Goal: Task Accomplishment & Management: Complete application form

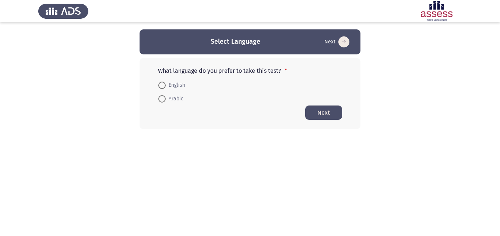
click at [161, 87] on span at bounding box center [161, 85] width 7 height 7
click at [161, 87] on input "English" at bounding box center [161, 85] width 7 height 7
radio input "true"
click at [320, 110] on button "Next" at bounding box center [323, 112] width 37 height 14
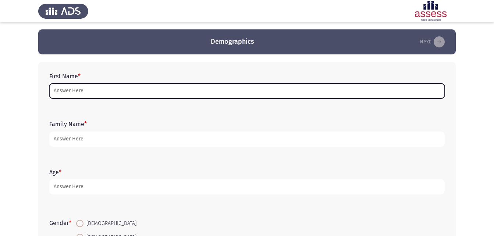
click at [132, 91] on input "First Name *" at bounding box center [247, 91] width 396 height 15
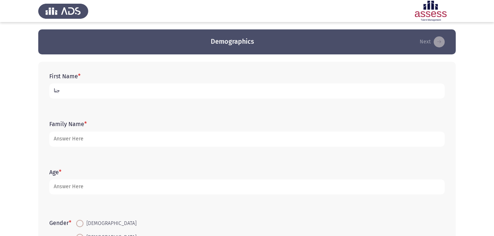
click at [52, 90] on input "جنا" at bounding box center [247, 91] width 396 height 15
click at [59, 90] on input "جنا" at bounding box center [247, 91] width 396 height 15
type input "جناح [PERSON_NAME]"
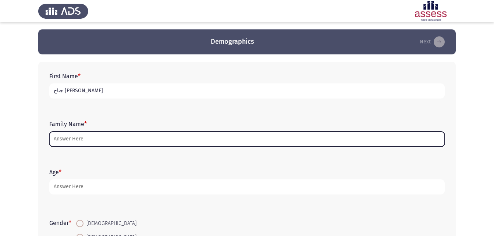
click at [94, 140] on input "Family Name *" at bounding box center [247, 139] width 396 height 15
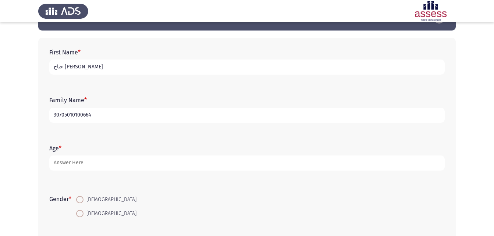
scroll to position [37, 0]
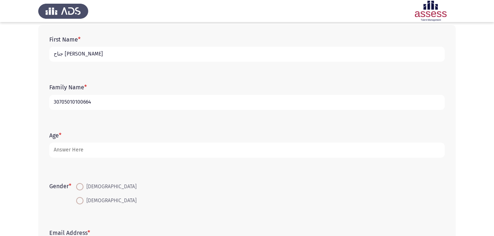
type input "30705010100664"
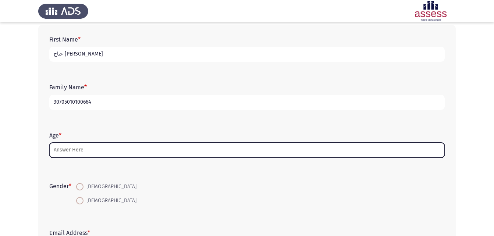
click at [89, 149] on input "Age *" at bounding box center [247, 150] width 396 height 15
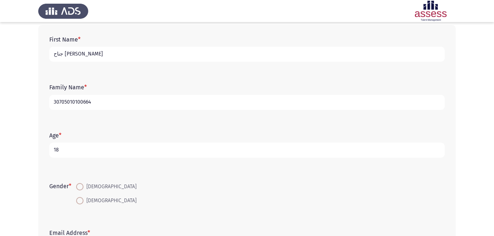
type input "18"
click at [80, 56] on input "جناح [PERSON_NAME]" at bounding box center [247, 54] width 396 height 15
click at [81, 54] on input "جناح [PERSON_NAME]" at bounding box center [247, 54] width 396 height 15
click at [53, 53] on input "جنا [PERSON_NAME]" at bounding box center [247, 54] width 396 height 15
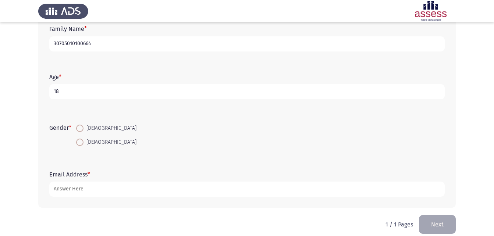
scroll to position [104, 0]
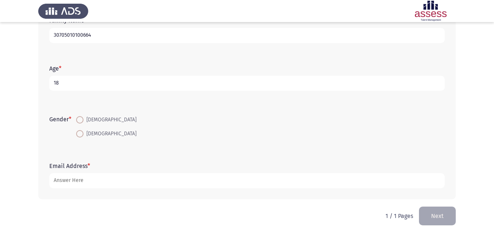
type input "ةجنا [PERSON_NAME]"
click at [81, 132] on span at bounding box center [79, 133] width 7 height 7
click at [81, 132] on input "[DEMOGRAPHIC_DATA]" at bounding box center [79, 133] width 7 height 7
radio input "true"
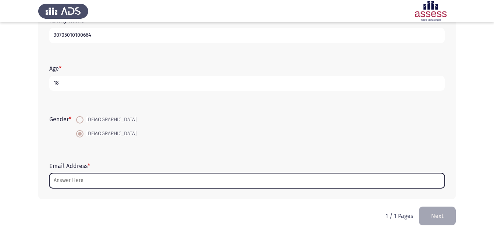
click at [75, 179] on input "Email Address *" at bounding box center [247, 180] width 396 height 15
type input "ت"
type input "j"
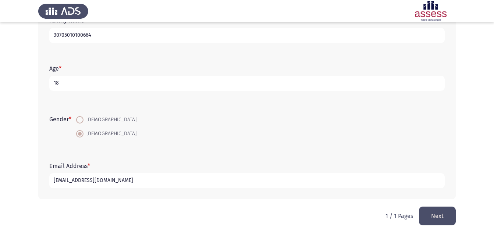
type input "[EMAIL_ADDRESS][DOMAIN_NAME]"
click at [440, 215] on button "Next" at bounding box center [437, 216] width 37 height 19
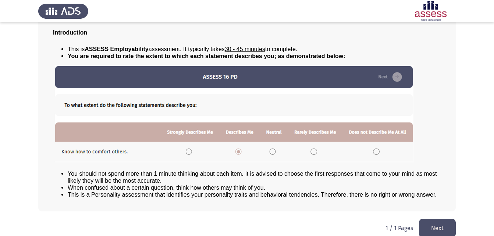
scroll to position [56, 0]
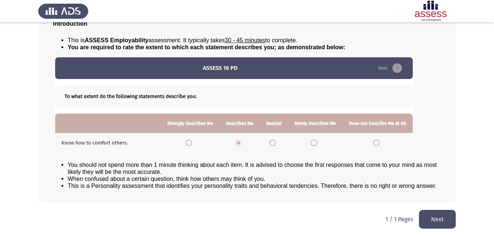
click at [440, 222] on button "Next" at bounding box center [437, 219] width 37 height 19
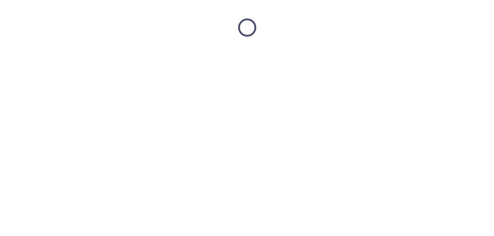
scroll to position [0, 0]
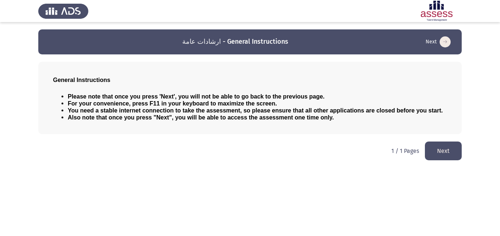
click at [438, 147] on button "Next" at bounding box center [443, 151] width 37 height 19
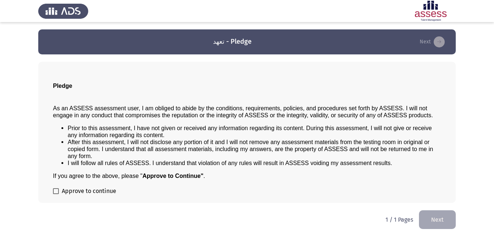
click at [55, 192] on span at bounding box center [56, 192] width 6 height 6
click at [56, 194] on input "Approve to continue" at bounding box center [56, 194] width 0 height 0
checkbox input "true"
click at [444, 221] on button "Next" at bounding box center [437, 220] width 37 height 19
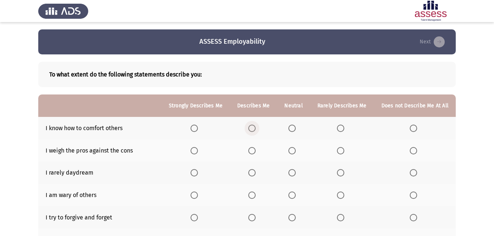
click at [256, 127] on span "Select an option" at bounding box center [252, 128] width 7 height 7
click at [256, 127] on input "Select an option" at bounding box center [252, 128] width 7 height 7
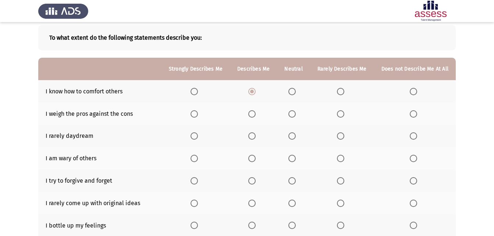
click at [253, 113] on span "Select an option" at bounding box center [252, 113] width 7 height 7
click at [253, 113] on input "Select an option" at bounding box center [252, 113] width 7 height 7
click at [342, 137] on span "Select an option" at bounding box center [340, 136] width 7 height 7
click at [342, 137] on input "Select an option" at bounding box center [340, 136] width 7 height 7
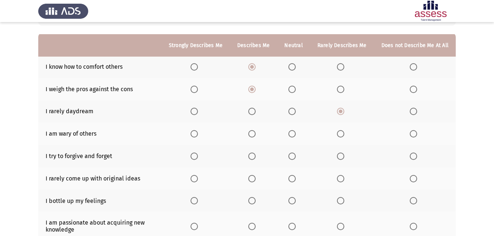
scroll to position [74, 0]
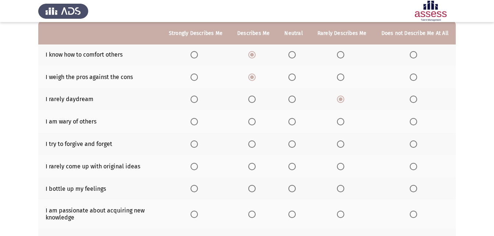
click at [292, 121] on span "Select an option" at bounding box center [292, 121] width 7 height 7
click at [292, 121] on input "Select an option" at bounding box center [292, 121] width 7 height 7
click at [253, 145] on span "Select an option" at bounding box center [252, 144] width 7 height 7
click at [253, 145] on input "Select an option" at bounding box center [252, 144] width 7 height 7
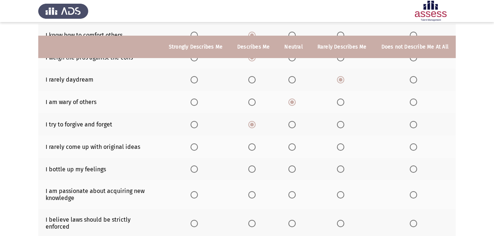
scroll to position [110, 0]
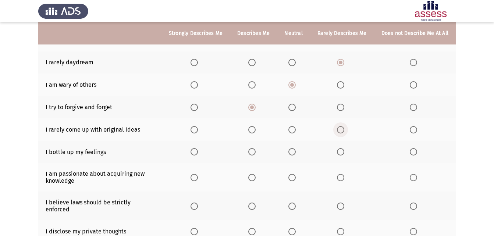
click at [345, 130] on span "Select an option" at bounding box center [340, 129] width 7 height 7
click at [345, 130] on input "Select an option" at bounding box center [340, 129] width 7 height 7
click at [296, 154] on span "Select an option" at bounding box center [292, 151] width 7 height 7
click at [296, 154] on input "Select an option" at bounding box center [292, 151] width 7 height 7
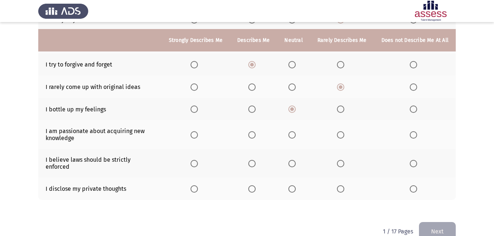
scroll to position [162, 0]
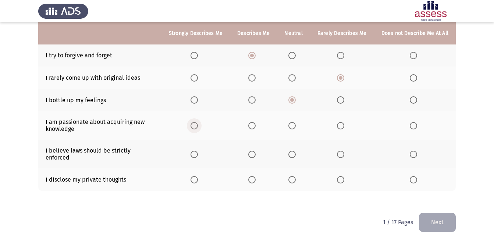
click at [198, 127] on span "Select an option" at bounding box center [194, 125] width 7 height 7
click at [198, 127] on input "Select an option" at bounding box center [194, 125] width 7 height 7
click at [256, 151] on span "Select an option" at bounding box center [252, 154] width 7 height 7
click at [256, 151] on input "Select an option" at bounding box center [252, 154] width 7 height 7
click at [296, 176] on span "Select an option" at bounding box center [292, 179] width 7 height 7
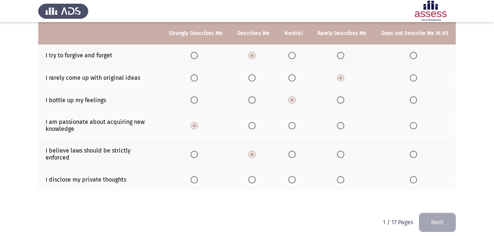
click at [296, 176] on input "Select an option" at bounding box center [292, 179] width 7 height 7
click at [438, 215] on button "Next" at bounding box center [437, 222] width 37 height 19
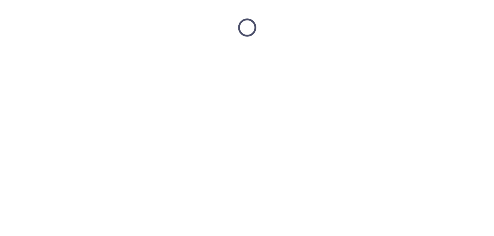
scroll to position [0, 0]
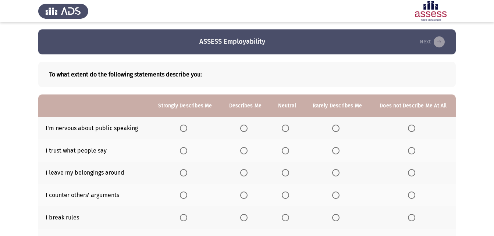
click at [244, 127] on span "Select an option" at bounding box center [243, 128] width 7 height 7
click at [244, 127] on input "Select an option" at bounding box center [243, 128] width 7 height 7
click at [285, 152] on span "Select an option" at bounding box center [285, 150] width 7 height 7
click at [285, 152] on input "Select an option" at bounding box center [285, 150] width 7 height 7
click at [413, 172] on span "Select an option" at bounding box center [411, 172] width 7 height 7
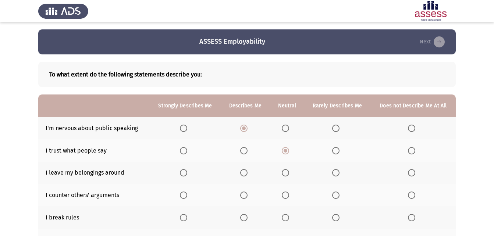
click at [413, 172] on input "Select an option" at bounding box center [411, 172] width 7 height 7
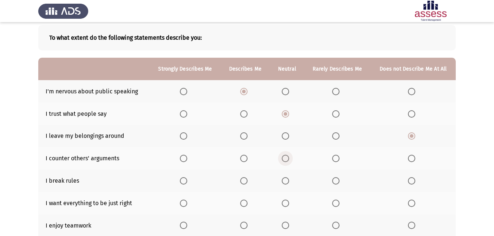
click at [285, 156] on span "Select an option" at bounding box center [285, 158] width 7 height 7
click at [285, 156] on input "Select an option" at bounding box center [285, 158] width 7 height 7
click at [409, 182] on span "Select an option" at bounding box center [411, 180] width 7 height 7
click at [409, 182] on input "Select an option" at bounding box center [411, 180] width 7 height 7
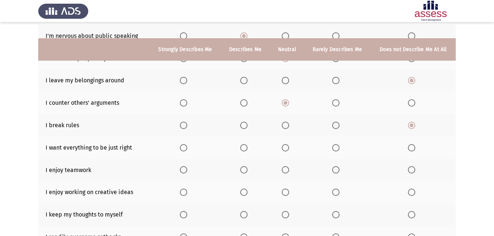
scroll to position [110, 0]
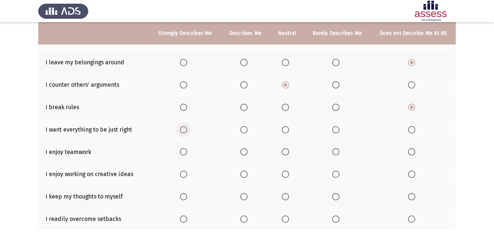
click at [182, 130] on span "Select an option" at bounding box center [183, 129] width 7 height 7
click at [182, 130] on input "Select an option" at bounding box center [183, 129] width 7 height 7
click at [183, 151] on span "Select an option" at bounding box center [183, 151] width 7 height 7
click at [183, 151] on input "Select an option" at bounding box center [183, 151] width 7 height 7
click at [182, 172] on span "Select an option" at bounding box center [183, 174] width 7 height 7
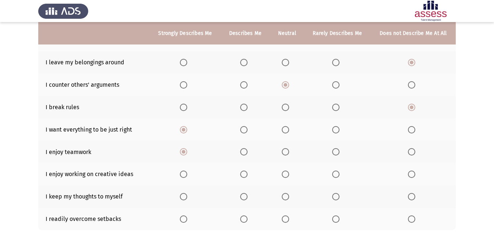
click at [182, 172] on input "Select an option" at bounding box center [183, 174] width 7 height 7
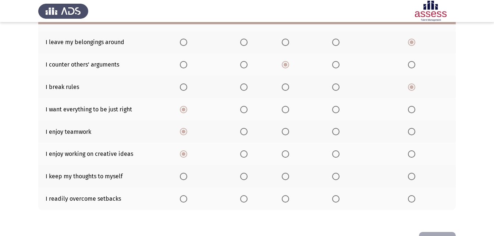
scroll to position [147, 0]
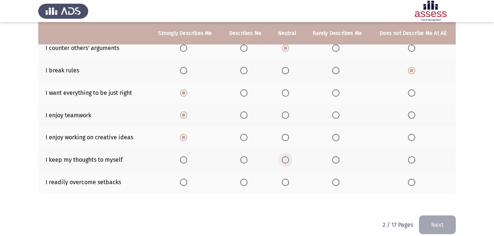
click at [284, 159] on span "Select an option" at bounding box center [285, 159] width 7 height 7
click at [284, 159] on input "Select an option" at bounding box center [285, 159] width 7 height 7
click at [247, 184] on span "Select an option" at bounding box center [243, 182] width 7 height 7
click at [247, 184] on input "Select an option" at bounding box center [243, 182] width 7 height 7
click at [445, 221] on button "Next" at bounding box center [437, 225] width 37 height 19
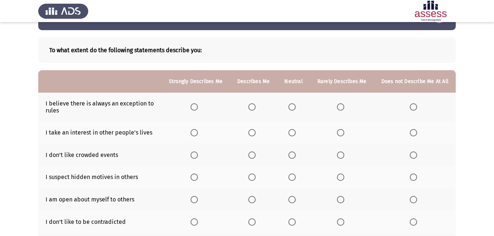
scroll to position [37, 0]
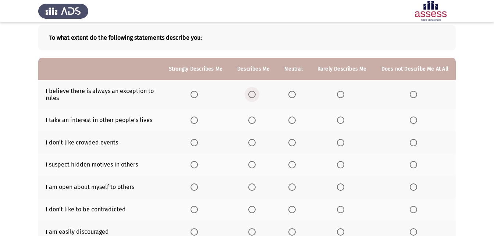
click at [254, 94] on span "Select an option" at bounding box center [252, 94] width 7 height 7
click at [254, 94] on input "Select an option" at bounding box center [252, 94] width 7 height 7
click at [295, 122] on span "Select an option" at bounding box center [292, 120] width 7 height 7
click at [295, 122] on input "Select an option" at bounding box center [292, 120] width 7 height 7
click at [255, 144] on span "Select an option" at bounding box center [252, 142] width 7 height 7
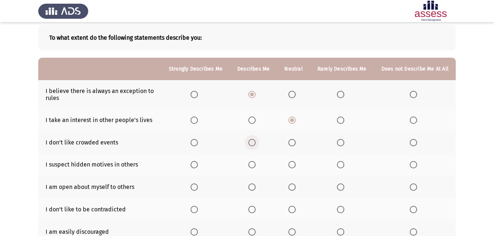
click at [255, 144] on input "Select an option" at bounding box center [252, 142] width 7 height 7
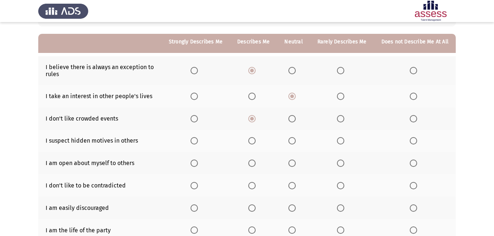
scroll to position [74, 0]
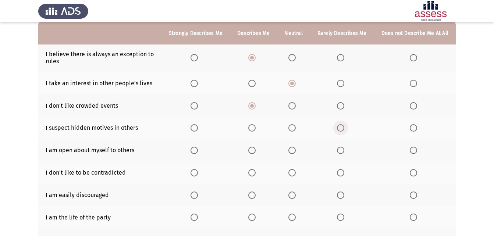
click at [342, 129] on span "Select an option" at bounding box center [340, 127] width 7 height 7
click at [342, 129] on input "Select an option" at bounding box center [340, 127] width 7 height 7
click at [340, 151] on span "Select an option" at bounding box center [340, 150] width 7 height 7
click at [340, 151] on input "Select an option" at bounding box center [340, 150] width 7 height 7
click at [254, 175] on span "Select an option" at bounding box center [252, 172] width 7 height 7
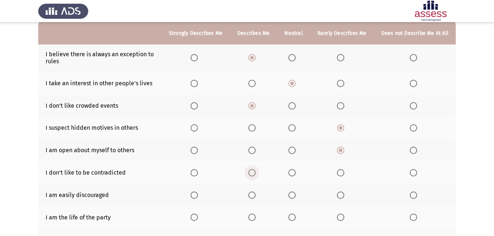
click at [254, 175] on input "Select an option" at bounding box center [252, 172] width 7 height 7
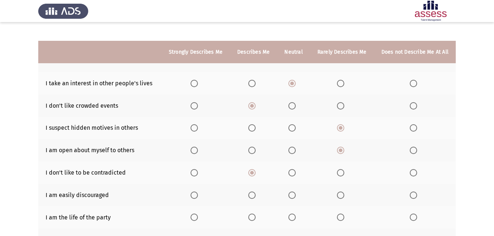
scroll to position [110, 0]
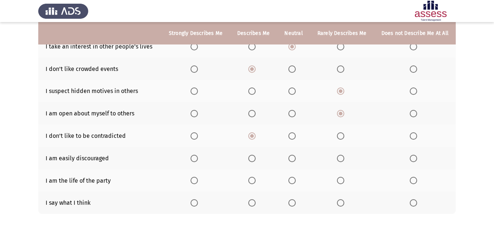
click at [296, 158] on span "Select an option" at bounding box center [292, 158] width 7 height 7
click at [296, 158] on input "Select an option" at bounding box center [292, 158] width 7 height 7
click at [345, 183] on span "Select an option" at bounding box center [340, 180] width 7 height 7
click at [345, 183] on input "Select an option" at bounding box center [340, 180] width 7 height 7
click at [294, 205] on span "Select an option" at bounding box center [292, 203] width 7 height 7
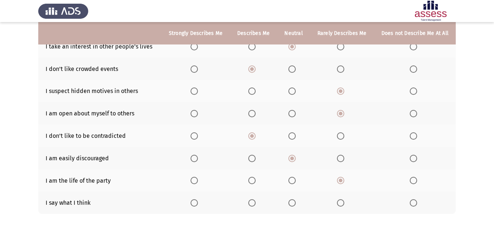
click at [294, 205] on input "Select an option" at bounding box center [292, 203] width 7 height 7
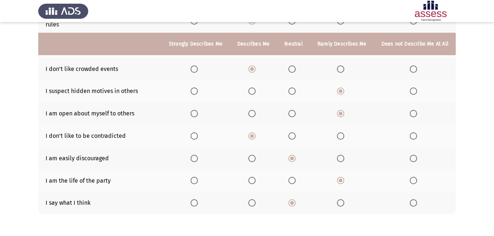
scroll to position [140, 0]
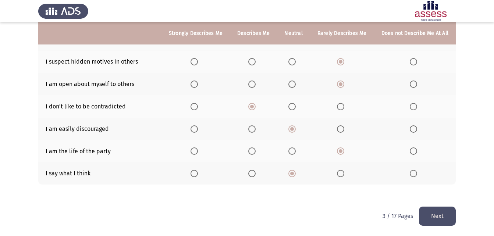
click at [433, 213] on button "Next" at bounding box center [437, 216] width 37 height 19
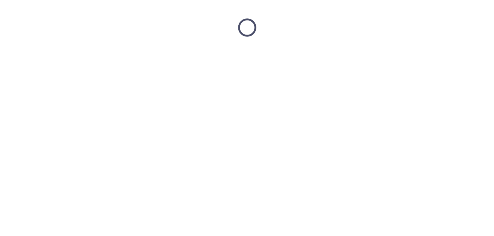
scroll to position [0, 0]
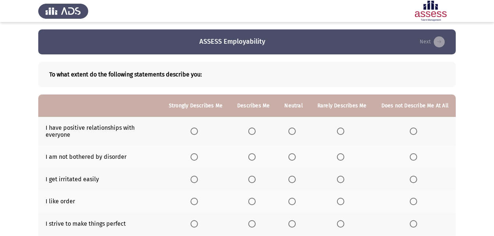
click at [256, 129] on span "Select an option" at bounding box center [252, 131] width 7 height 7
click at [256, 129] on input "Select an option" at bounding box center [252, 131] width 7 height 7
click at [415, 154] on span "Select an option" at bounding box center [413, 157] width 7 height 7
click at [415, 154] on input "Select an option" at bounding box center [413, 157] width 7 height 7
click at [294, 178] on span "Select an option" at bounding box center [292, 179] width 7 height 7
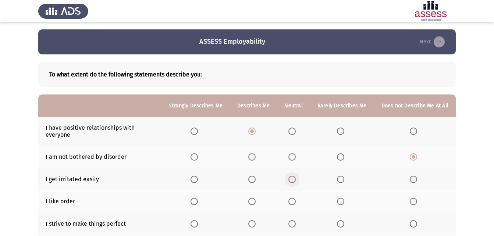
click at [294, 178] on input "Select an option" at bounding box center [292, 179] width 7 height 7
click at [198, 203] on span "Select an option" at bounding box center [194, 201] width 7 height 7
click at [198, 203] on input "Select an option" at bounding box center [194, 201] width 7 height 7
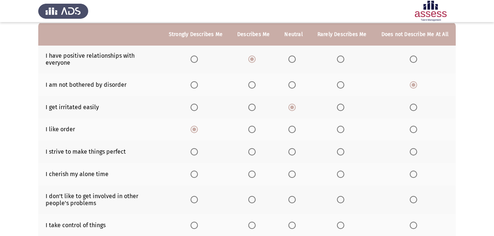
scroll to position [74, 0]
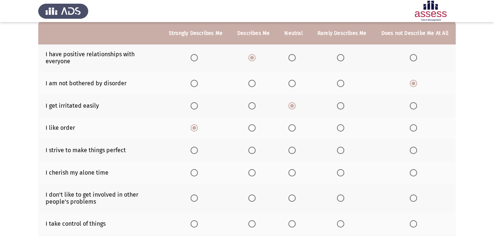
click at [198, 148] on span "Select an option" at bounding box center [194, 150] width 7 height 7
click at [198, 148] on input "Select an option" at bounding box center [194, 150] width 7 height 7
click at [198, 171] on span "Select an option" at bounding box center [194, 172] width 7 height 7
click at [198, 171] on input "Select an option" at bounding box center [194, 172] width 7 height 7
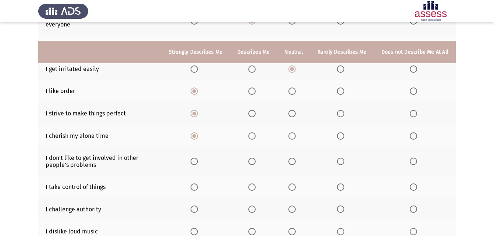
scroll to position [147, 0]
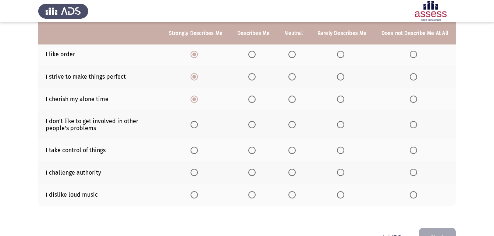
click at [294, 127] on span "Select an option" at bounding box center [292, 124] width 7 height 7
click at [294, 127] on input "Select an option" at bounding box center [292, 124] width 7 height 7
click at [198, 150] on span "Select an option" at bounding box center [194, 150] width 7 height 7
click at [198, 150] on input "Select an option" at bounding box center [194, 150] width 7 height 7
click at [339, 172] on span "Select an option" at bounding box center [340, 172] width 7 height 7
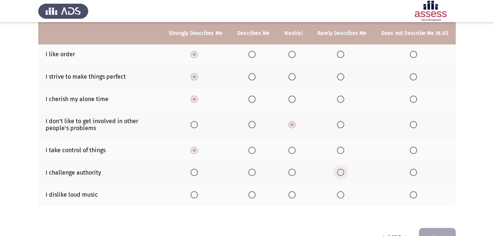
click at [339, 172] on input "Select an option" at bounding box center [340, 172] width 7 height 7
click at [340, 194] on span "Select an option" at bounding box center [340, 194] width 7 height 7
click at [340, 194] on input "Select an option" at bounding box center [340, 194] width 7 height 7
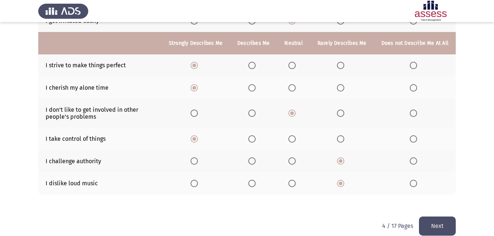
scroll to position [169, 0]
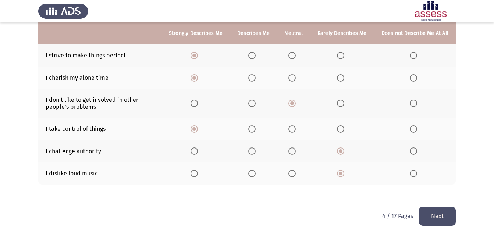
click at [440, 212] on button "Next" at bounding box center [437, 216] width 37 height 19
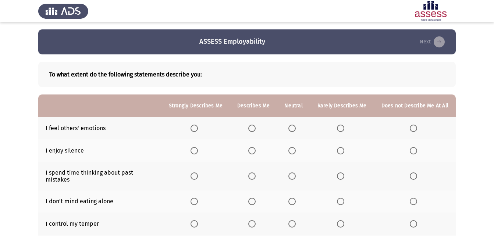
click at [253, 130] on span "Select an option" at bounding box center [252, 128] width 7 height 7
click at [253, 130] on input "Select an option" at bounding box center [252, 128] width 7 height 7
click at [196, 153] on span "Select an option" at bounding box center [194, 150] width 7 height 7
click at [196, 153] on input "Select an option" at bounding box center [194, 150] width 7 height 7
click at [196, 173] on span "Select an option" at bounding box center [194, 176] width 7 height 7
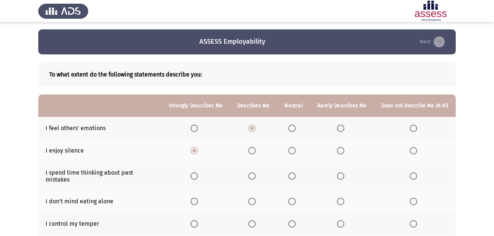
click at [196, 173] on input "Select an option" at bounding box center [194, 176] width 7 height 7
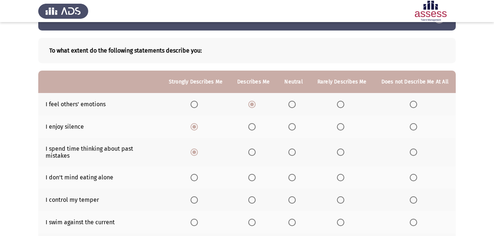
scroll to position [37, 0]
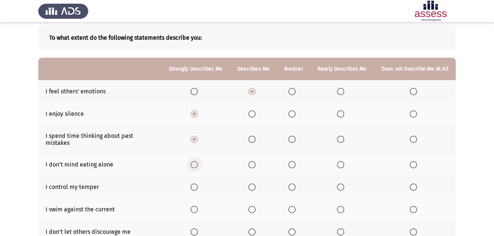
click at [198, 161] on span "Select an option" at bounding box center [194, 164] width 7 height 7
click at [198, 161] on input "Select an option" at bounding box center [194, 164] width 7 height 7
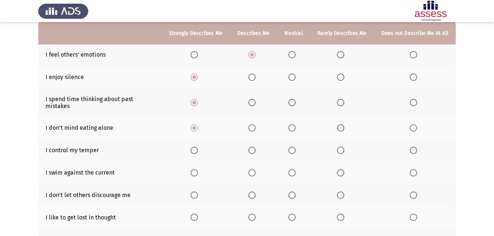
click at [256, 147] on span "Select an option" at bounding box center [252, 150] width 7 height 7
click at [256, 147] on input "Select an option" at bounding box center [252, 150] width 7 height 7
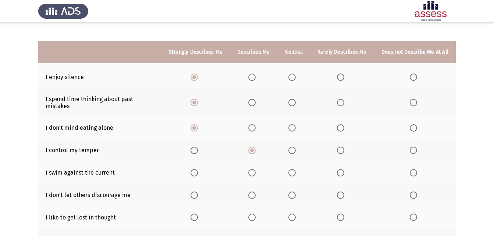
scroll to position [110, 0]
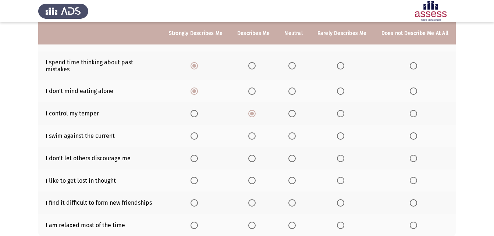
click at [296, 133] on span "Select an option" at bounding box center [292, 136] width 7 height 7
click at [296, 133] on input "Select an option" at bounding box center [292, 136] width 7 height 7
click at [291, 155] on span "Select an option" at bounding box center [292, 158] width 7 height 7
click at [291, 155] on input "Select an option" at bounding box center [292, 158] width 7 height 7
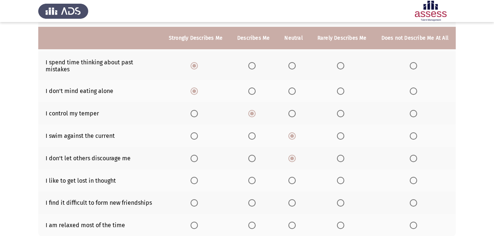
scroll to position [147, 0]
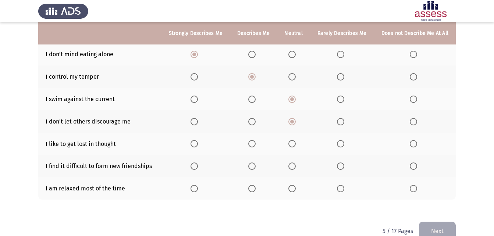
click at [198, 140] on span "Select an option" at bounding box center [194, 143] width 7 height 7
click at [198, 140] on input "Select an option" at bounding box center [194, 143] width 7 height 7
click at [294, 163] on span "Select an option" at bounding box center [292, 166] width 7 height 7
click at [294, 163] on input "Select an option" at bounding box center [292, 166] width 7 height 7
click at [298, 185] on label "Select an option" at bounding box center [294, 188] width 10 height 7
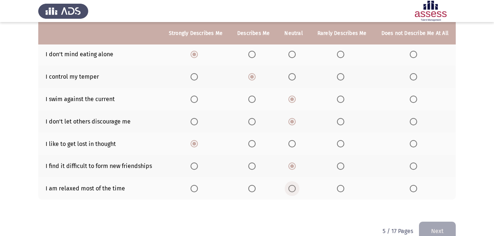
click at [296, 185] on input "Select an option" at bounding box center [292, 188] width 7 height 7
click at [447, 223] on button "Next" at bounding box center [437, 231] width 37 height 19
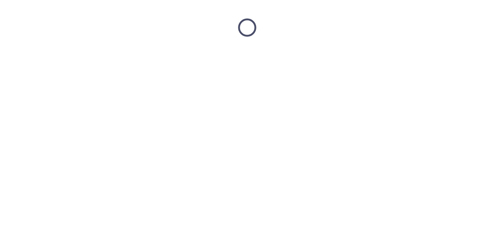
scroll to position [0, 0]
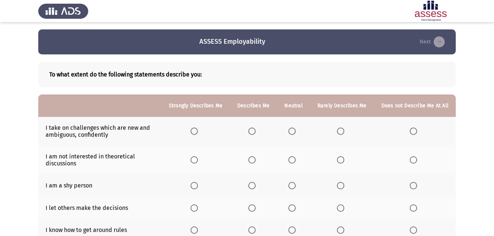
click at [251, 131] on span "Select an option" at bounding box center [252, 131] width 7 height 7
click at [251, 131] on input "Select an option" at bounding box center [252, 131] width 7 height 7
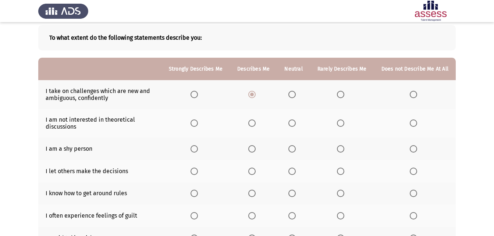
click at [344, 123] on span "Select an option" at bounding box center [340, 123] width 7 height 7
click at [344, 123] on input "Select an option" at bounding box center [340, 123] width 7 height 7
click at [253, 150] on span "Select an option" at bounding box center [252, 148] width 7 height 7
click at [253, 150] on input "Select an option" at bounding box center [252, 148] width 7 height 7
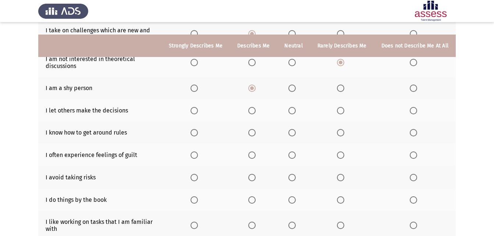
scroll to position [110, 0]
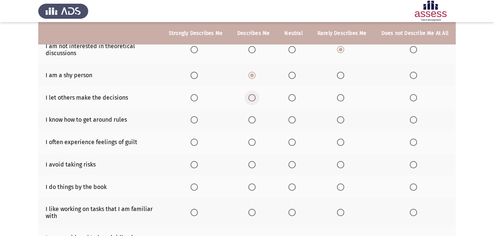
click at [256, 99] on span "Select an option" at bounding box center [252, 97] width 7 height 7
click at [256, 99] on input "Select an option" at bounding box center [252, 97] width 7 height 7
click at [343, 118] on span "Select an option" at bounding box center [340, 119] width 7 height 7
click at [343, 118] on input "Select an option" at bounding box center [340, 119] width 7 height 7
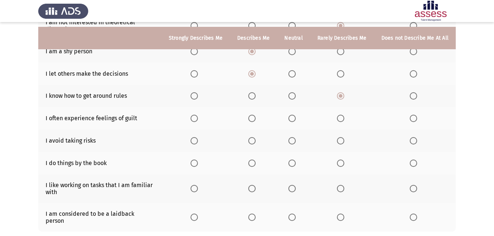
scroll to position [147, 0]
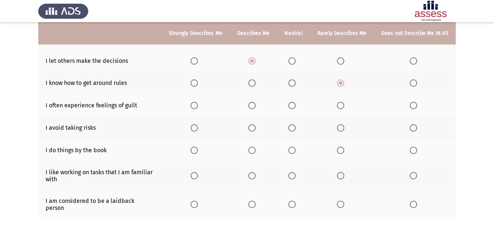
click at [254, 106] on span "Select an option" at bounding box center [252, 105] width 7 height 7
click at [254, 106] on input "Select an option" at bounding box center [252, 105] width 7 height 7
click at [256, 128] on span "Select an option" at bounding box center [252, 127] width 7 height 7
click at [256, 128] on input "Select an option" at bounding box center [252, 127] width 7 height 7
click at [194, 151] on span "Select an option" at bounding box center [194, 151] width 0 height 0
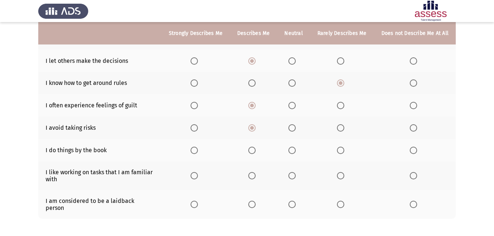
click at [198, 151] on input "Select an option" at bounding box center [194, 150] width 7 height 7
click at [197, 175] on span "Select an option" at bounding box center [194, 175] width 7 height 7
click at [197, 175] on input "Select an option" at bounding box center [194, 175] width 7 height 7
click at [413, 202] on span "Select an option" at bounding box center [413, 204] width 7 height 7
click at [413, 202] on input "Select an option" at bounding box center [413, 204] width 7 height 7
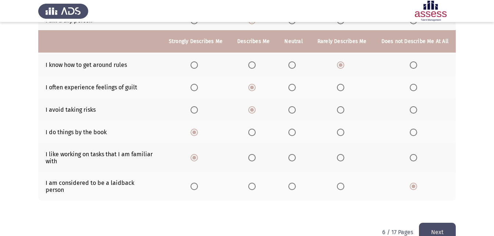
scroll to position [175, 0]
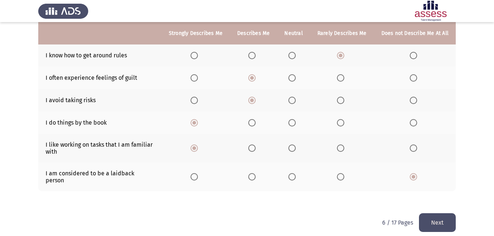
click at [437, 218] on button "Next" at bounding box center [437, 223] width 37 height 19
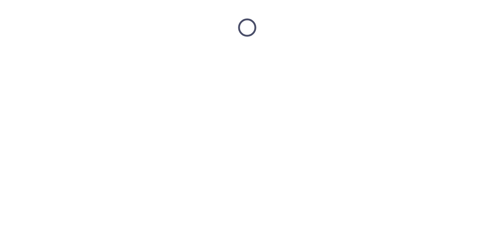
scroll to position [0, 0]
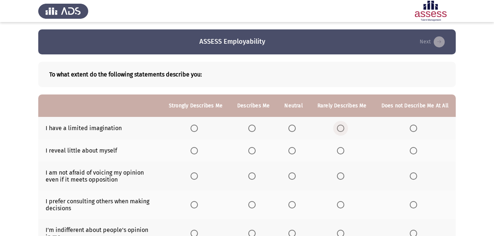
click at [344, 129] on span "Select an option" at bounding box center [340, 128] width 7 height 7
click at [344, 129] on input "Select an option" at bounding box center [340, 128] width 7 height 7
click at [292, 151] on span "Select an option" at bounding box center [292, 150] width 7 height 7
click at [292, 151] on input "Select an option" at bounding box center [292, 150] width 7 height 7
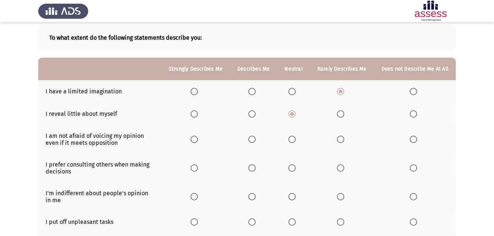
click at [256, 140] on span "Select an option" at bounding box center [252, 139] width 7 height 7
click at [256, 140] on input "Select an option" at bounding box center [252, 139] width 7 height 7
click at [197, 168] on span "Select an option" at bounding box center [194, 168] width 7 height 7
click at [197, 168] on input "Select an option" at bounding box center [194, 168] width 7 height 7
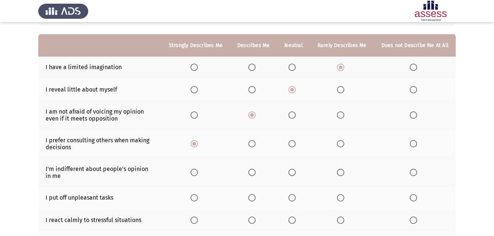
scroll to position [74, 0]
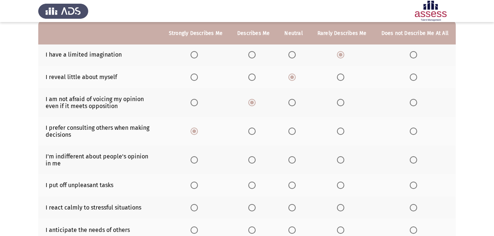
click at [342, 159] on span "Select an option" at bounding box center [340, 159] width 7 height 7
click at [342, 159] on input "Select an option" at bounding box center [340, 159] width 7 height 7
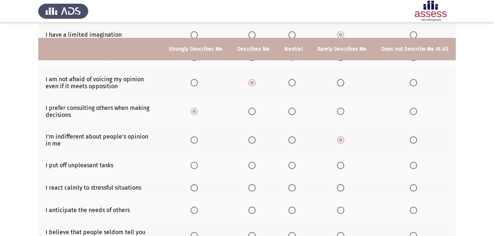
scroll to position [110, 0]
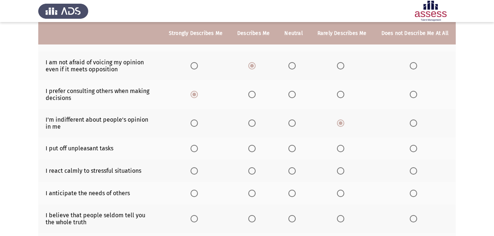
click at [412, 149] on span "Select an option" at bounding box center [413, 148] width 7 height 7
click at [412, 149] on input "Select an option" at bounding box center [413, 148] width 7 height 7
click at [340, 149] on span "Select an option" at bounding box center [340, 148] width 7 height 7
click at [340, 149] on input "Select an option" at bounding box center [340, 148] width 7 height 7
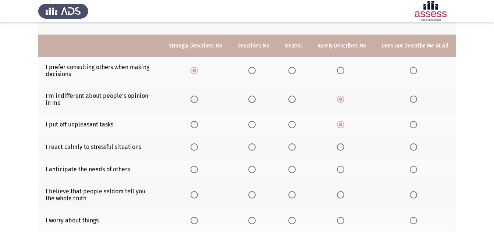
scroll to position [147, 0]
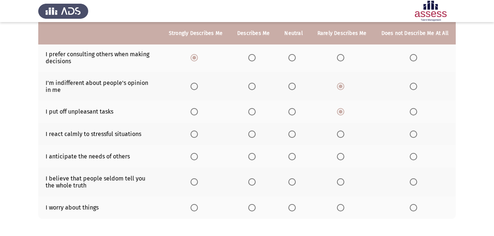
click at [341, 133] on span "Select an option" at bounding box center [340, 134] width 7 height 7
click at [341, 133] on input "Select an option" at bounding box center [340, 134] width 7 height 7
click at [296, 159] on span "Select an option" at bounding box center [292, 156] width 7 height 7
click at [296, 159] on input "Select an option" at bounding box center [292, 156] width 7 height 7
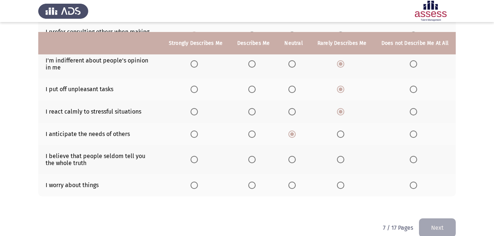
scroll to position [182, 0]
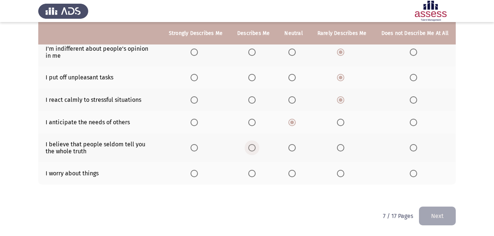
click at [251, 145] on span "Select an option" at bounding box center [252, 147] width 7 height 7
click at [251, 145] on input "Select an option" at bounding box center [252, 147] width 7 height 7
click at [196, 176] on span "Select an option" at bounding box center [194, 173] width 7 height 7
click at [196, 176] on input "Select an option" at bounding box center [194, 173] width 7 height 7
click at [441, 211] on button "Next" at bounding box center [437, 216] width 37 height 19
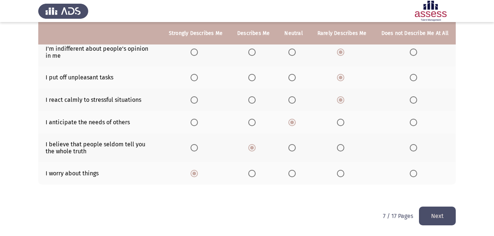
scroll to position [0, 0]
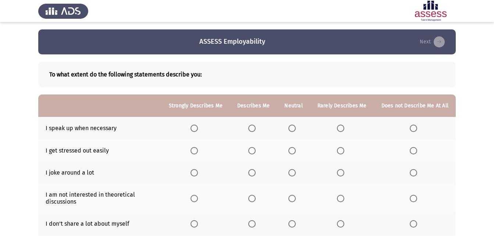
click at [255, 125] on span "Select an option" at bounding box center [252, 128] width 7 height 7
click at [255, 125] on input "Select an option" at bounding box center [252, 128] width 7 height 7
click at [256, 151] on span "Select an option" at bounding box center [252, 150] width 7 height 7
click at [256, 151] on input "Select an option" at bounding box center [252, 150] width 7 height 7
click at [296, 173] on span "Select an option" at bounding box center [292, 172] width 7 height 7
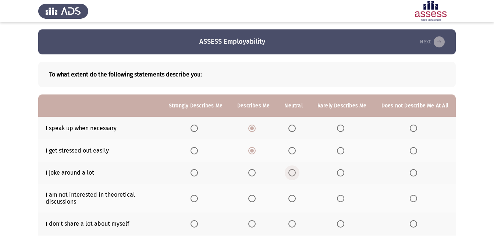
click at [296, 173] on input "Select an option" at bounding box center [292, 172] width 7 height 7
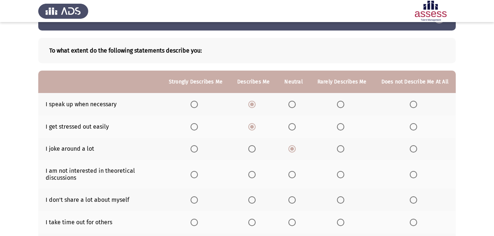
scroll to position [37, 0]
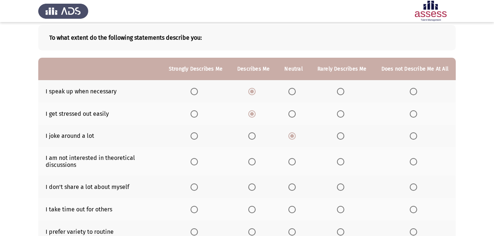
click at [416, 161] on span "Select an option" at bounding box center [413, 161] width 7 height 7
click at [416, 161] on input "Select an option" at bounding box center [413, 161] width 7 height 7
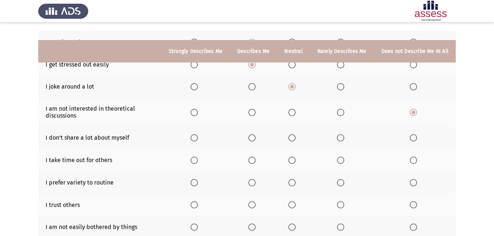
scroll to position [110, 0]
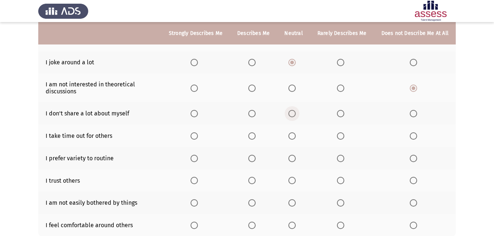
click at [296, 114] on span "Select an option" at bounding box center [292, 113] width 7 height 7
click at [296, 114] on input "Select an option" at bounding box center [292, 113] width 7 height 7
click at [292, 138] on span "Select an option" at bounding box center [292, 136] width 7 height 7
click at [292, 138] on input "Select an option" at bounding box center [292, 136] width 7 height 7
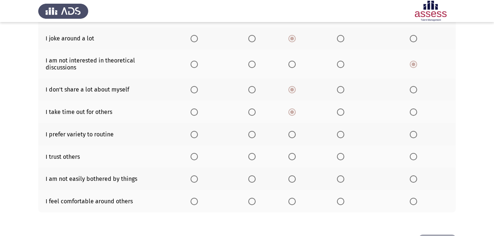
scroll to position [147, 0]
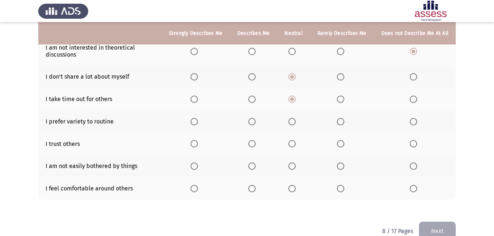
click at [254, 122] on span "Select an option" at bounding box center [252, 121] width 7 height 7
click at [254, 122] on input "Select an option" at bounding box center [252, 121] width 7 height 7
click at [295, 144] on span "Select an option" at bounding box center [292, 143] width 7 height 7
click at [295, 144] on input "Select an option" at bounding box center [292, 143] width 7 height 7
click at [411, 164] on span "Select an option" at bounding box center [413, 166] width 7 height 7
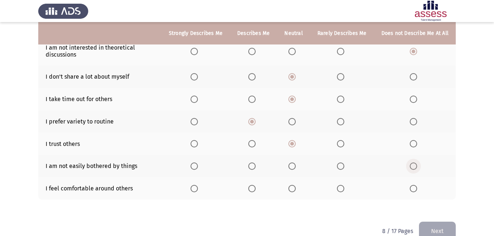
click at [411, 164] on input "Select an option" at bounding box center [413, 166] width 7 height 7
click at [296, 188] on span "Select an option" at bounding box center [292, 188] width 7 height 7
click at [296, 188] on input "Select an option" at bounding box center [292, 188] width 7 height 7
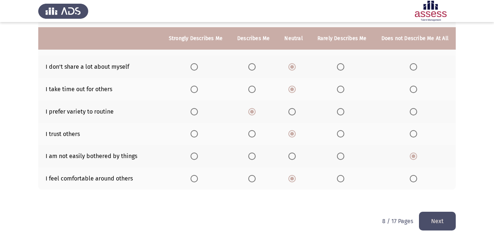
scroll to position [162, 0]
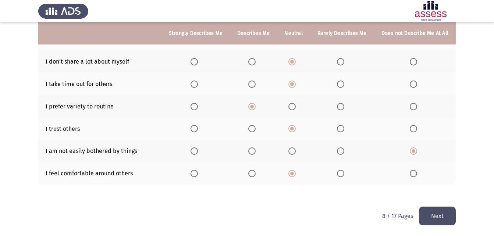
click at [446, 217] on button "Next" at bounding box center [437, 216] width 37 height 19
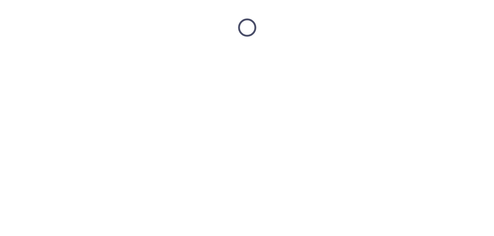
scroll to position [0, 0]
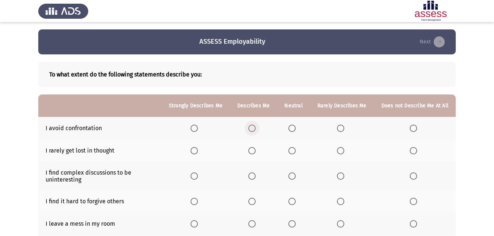
click at [254, 129] on span "Select an option" at bounding box center [252, 128] width 7 height 7
click at [254, 129] on input "Select an option" at bounding box center [252, 128] width 7 height 7
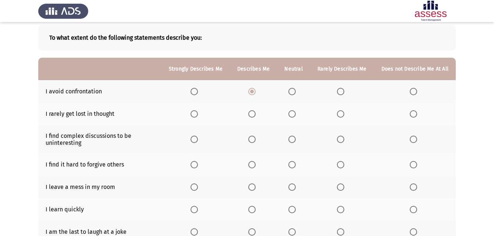
click at [339, 116] on span "Select an option" at bounding box center [340, 113] width 7 height 7
click at [339, 116] on input "Select an option" at bounding box center [340, 113] width 7 height 7
click at [417, 138] on span "Select an option" at bounding box center [413, 139] width 7 height 7
click at [417, 138] on input "Select an option" at bounding box center [413, 139] width 7 height 7
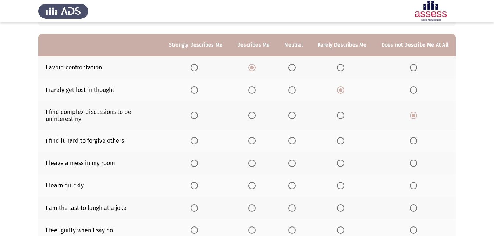
scroll to position [74, 0]
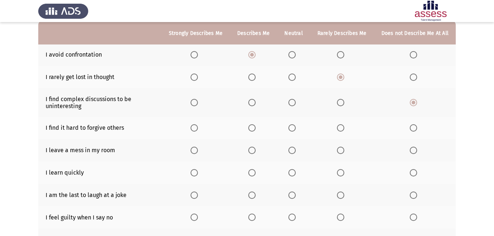
click at [341, 128] on span "Select an option" at bounding box center [341, 128] width 0 height 0
click at [342, 128] on input "Select an option" at bounding box center [340, 127] width 7 height 7
click at [345, 151] on span "Select an option" at bounding box center [340, 150] width 7 height 7
click at [345, 151] on input "Select an option" at bounding box center [340, 150] width 7 height 7
click at [196, 172] on span "Select an option" at bounding box center [194, 172] width 7 height 7
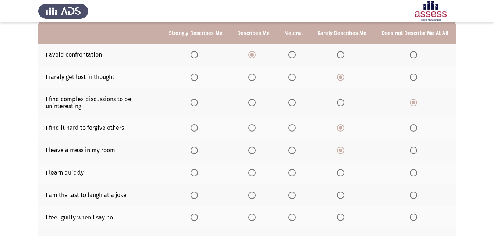
click at [196, 172] on input "Select an option" at bounding box center [194, 172] width 7 height 7
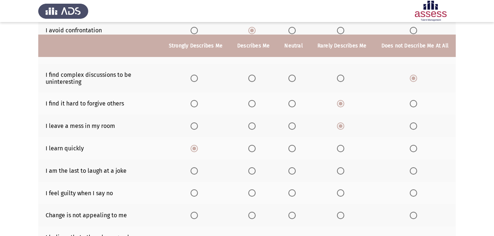
scroll to position [110, 0]
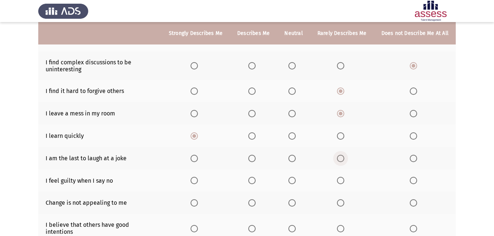
click at [342, 157] on span "Select an option" at bounding box center [340, 158] width 7 height 7
click at [342, 157] on input "Select an option" at bounding box center [340, 158] width 7 height 7
click at [197, 182] on span "Select an option" at bounding box center [194, 180] width 7 height 7
click at [197, 182] on input "Select an option" at bounding box center [194, 180] width 7 height 7
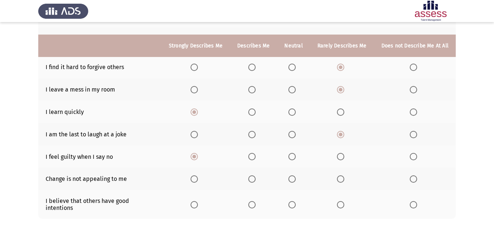
scroll to position [147, 0]
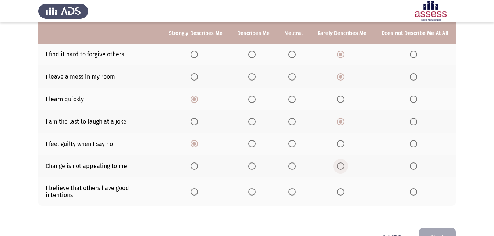
click at [342, 166] on span "Select an option" at bounding box center [340, 166] width 7 height 7
click at [342, 166] on input "Select an option" at bounding box center [340, 166] width 7 height 7
click at [293, 189] on span "Select an option" at bounding box center [292, 192] width 7 height 7
click at [293, 189] on input "Select an option" at bounding box center [292, 192] width 7 height 7
click at [437, 228] on button "Next" at bounding box center [437, 237] width 37 height 19
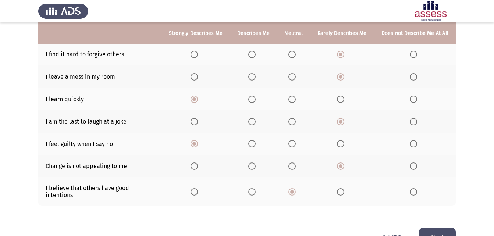
scroll to position [0, 0]
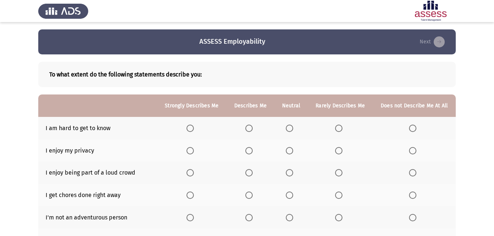
click at [340, 128] on span "Select an option" at bounding box center [338, 128] width 7 height 7
click at [340, 128] on input "Select an option" at bounding box center [338, 128] width 7 height 7
click at [188, 151] on span "Select an option" at bounding box center [190, 150] width 7 height 7
click at [188, 151] on input "Select an option" at bounding box center [190, 150] width 7 height 7
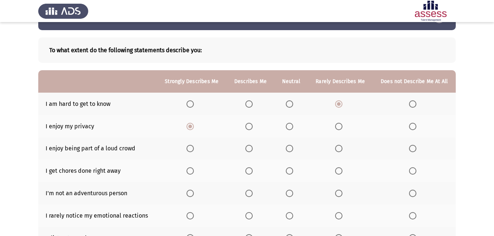
scroll to position [37, 0]
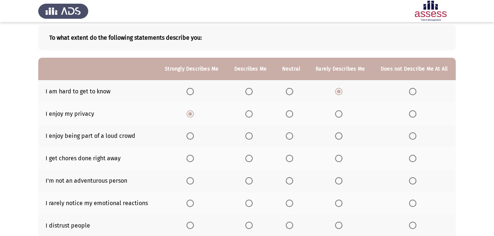
click at [333, 137] on th at bounding box center [340, 136] width 65 height 22
click at [336, 135] on span "Select an option" at bounding box center [338, 136] width 7 height 7
click at [336, 135] on input "Select an option" at bounding box center [338, 136] width 7 height 7
click at [187, 157] on span "Select an option" at bounding box center [190, 158] width 7 height 7
click at [187, 157] on input "Select an option" at bounding box center [190, 158] width 7 height 7
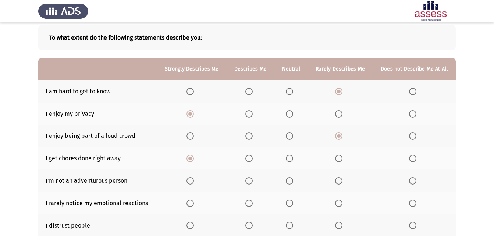
click at [341, 180] on span "Select an option" at bounding box center [338, 180] width 7 height 7
click at [341, 180] on input "Select an option" at bounding box center [338, 180] width 7 height 7
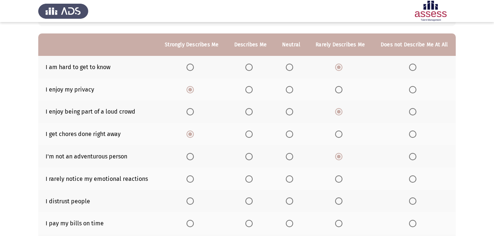
scroll to position [74, 0]
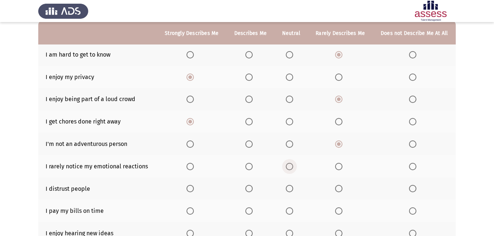
click at [288, 166] on span "Select an option" at bounding box center [289, 166] width 7 height 7
click at [288, 166] on input "Select an option" at bounding box center [289, 166] width 7 height 7
click at [337, 188] on span "Select an option" at bounding box center [338, 188] width 7 height 7
click at [337, 188] on input "Select an option" at bounding box center [338, 188] width 7 height 7
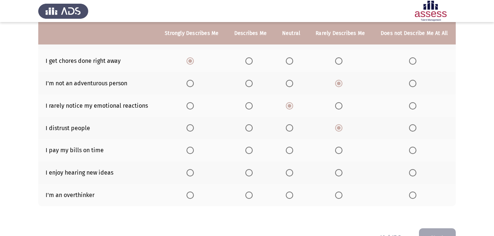
scroll to position [147, 0]
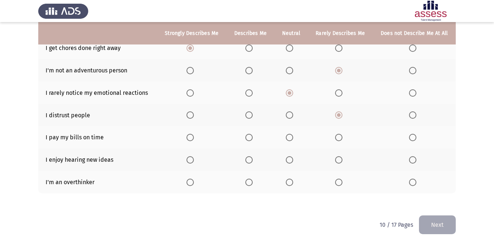
click at [192, 139] on span "Select an option" at bounding box center [190, 137] width 7 height 7
click at [192, 139] on input "Select an option" at bounding box center [190, 137] width 7 height 7
click at [189, 157] on span "Select an option" at bounding box center [190, 159] width 7 height 7
click at [189, 157] on input "Select an option" at bounding box center [190, 159] width 7 height 7
click at [191, 180] on span "Select an option" at bounding box center [190, 182] width 7 height 7
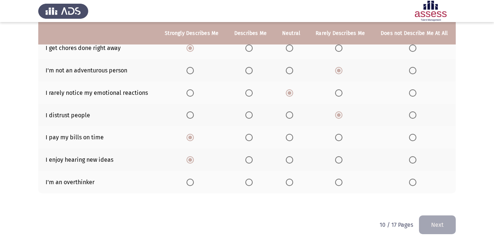
click at [191, 180] on input "Select an option" at bounding box center [190, 182] width 7 height 7
click at [429, 221] on button "Next" at bounding box center [437, 225] width 37 height 19
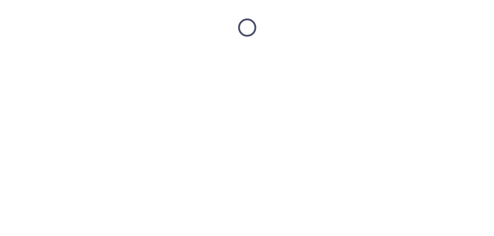
scroll to position [0, 0]
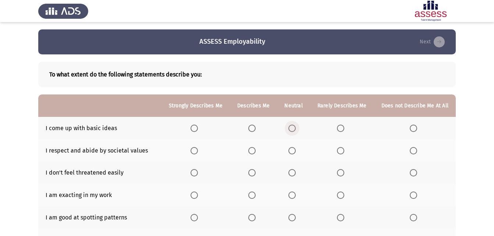
click at [296, 130] on span "Select an option" at bounding box center [292, 128] width 7 height 7
click at [296, 130] on input "Select an option" at bounding box center [292, 128] width 7 height 7
click at [256, 152] on span "Select an option" at bounding box center [252, 150] width 7 height 7
click at [256, 152] on input "Select an option" at bounding box center [252, 150] width 7 height 7
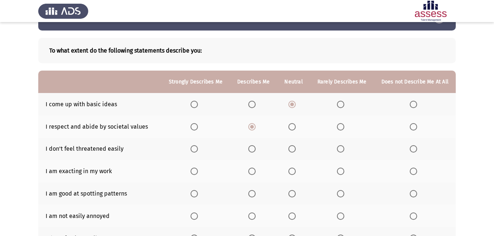
scroll to position [37, 0]
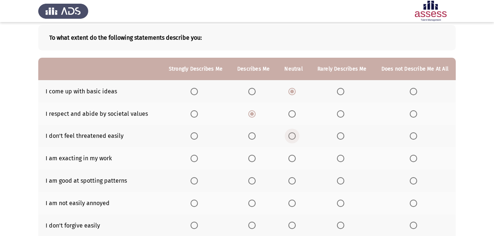
click at [292, 135] on span "Select an option" at bounding box center [292, 136] width 7 height 7
click at [292, 135] on input "Select an option" at bounding box center [292, 136] width 7 height 7
click at [198, 157] on span "Select an option" at bounding box center [194, 158] width 7 height 7
click at [198, 157] on input "Select an option" at bounding box center [194, 158] width 7 height 7
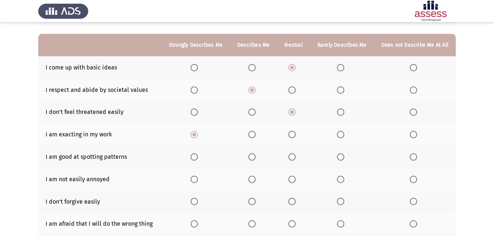
scroll to position [74, 0]
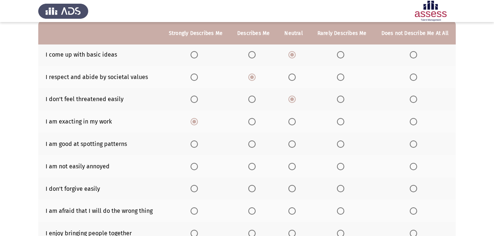
click at [252, 144] on span "Select an option" at bounding box center [252, 144] width 0 height 0
click at [255, 144] on input "Select an option" at bounding box center [252, 144] width 7 height 7
click at [294, 168] on span "Select an option" at bounding box center [292, 166] width 7 height 7
click at [294, 168] on input "Select an option" at bounding box center [292, 166] width 7 height 7
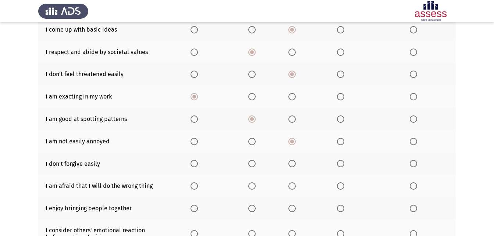
scroll to position [110, 0]
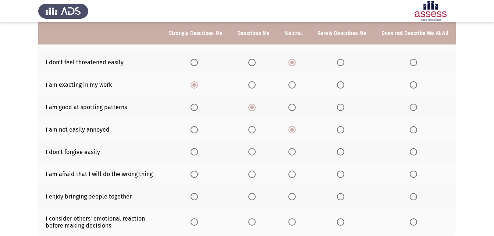
click at [340, 152] on span "Select an option" at bounding box center [340, 151] width 7 height 7
click at [340, 152] on input "Select an option" at bounding box center [340, 151] width 7 height 7
click at [198, 176] on span "Select an option" at bounding box center [194, 174] width 7 height 7
click at [198, 176] on input "Select an option" at bounding box center [194, 174] width 7 height 7
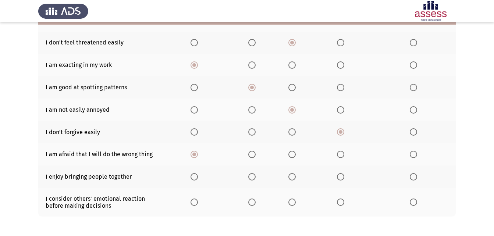
scroll to position [147, 0]
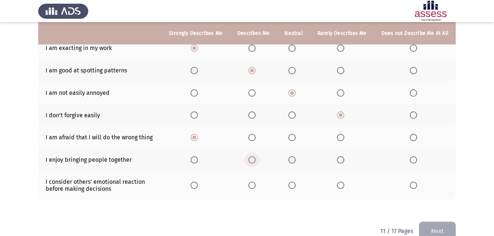
click at [256, 161] on span "Select an option" at bounding box center [252, 159] width 7 height 7
click at [256, 161] on input "Select an option" at bounding box center [252, 159] width 7 height 7
click at [255, 188] on span "Select an option" at bounding box center [252, 185] width 7 height 7
click at [255, 188] on input "Select an option" at bounding box center [252, 185] width 7 height 7
click at [443, 229] on button "Next" at bounding box center [437, 231] width 37 height 19
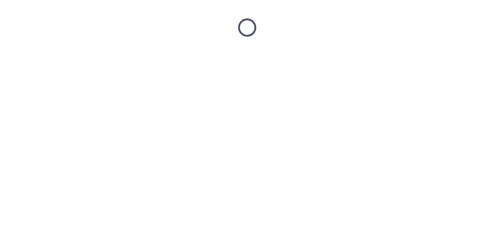
scroll to position [0, 0]
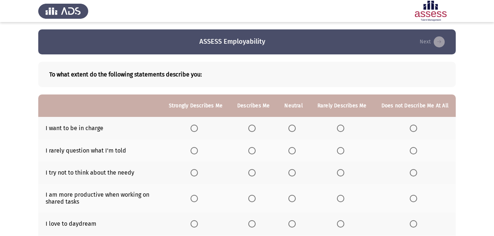
click at [256, 129] on span "Select an option" at bounding box center [252, 128] width 7 height 7
click at [256, 129] on input "Select an option" at bounding box center [252, 128] width 7 height 7
click at [339, 152] on span "Select an option" at bounding box center [340, 150] width 7 height 7
click at [339, 152] on input "Select an option" at bounding box center [340, 150] width 7 height 7
click at [343, 174] on span "Select an option" at bounding box center [340, 172] width 7 height 7
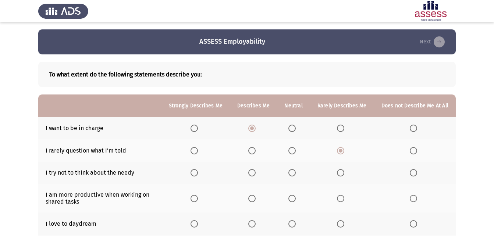
click at [343, 174] on input "Select an option" at bounding box center [340, 172] width 7 height 7
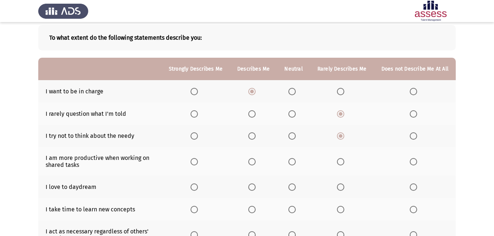
scroll to position [74, 0]
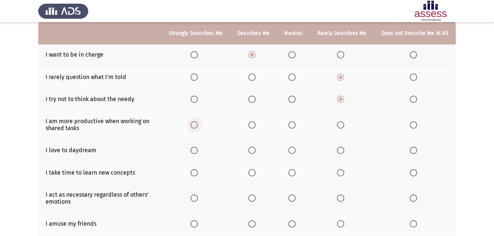
click at [198, 124] on span "Select an option" at bounding box center [194, 125] width 7 height 7
click at [198, 124] on input "Select an option" at bounding box center [194, 125] width 7 height 7
click at [256, 147] on span "Select an option" at bounding box center [252, 150] width 7 height 7
click at [256, 147] on input "Select an option" at bounding box center [252, 150] width 7 height 7
click at [194, 173] on span "Select an option" at bounding box center [194, 172] width 7 height 7
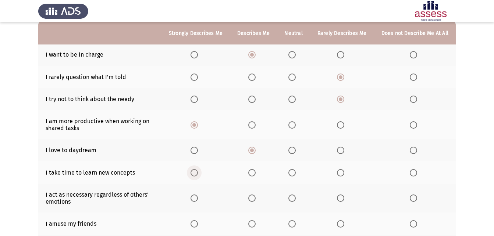
click at [194, 173] on input "Select an option" at bounding box center [194, 172] width 7 height 7
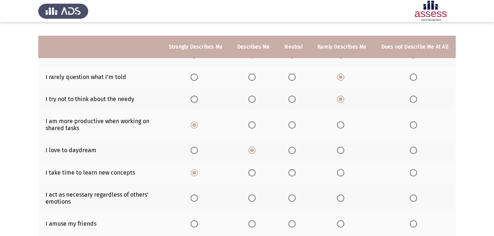
scroll to position [110, 0]
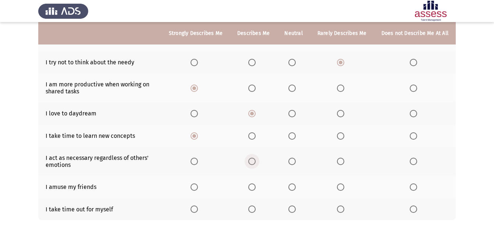
click at [256, 163] on span "Select an option" at bounding box center [252, 161] width 7 height 7
click at [256, 163] on input "Select an option" at bounding box center [252, 161] width 7 height 7
click at [294, 186] on span "Select an option" at bounding box center [292, 187] width 7 height 7
click at [294, 186] on input "Select an option" at bounding box center [292, 187] width 7 height 7
click at [197, 208] on span "Select an option" at bounding box center [194, 209] width 7 height 7
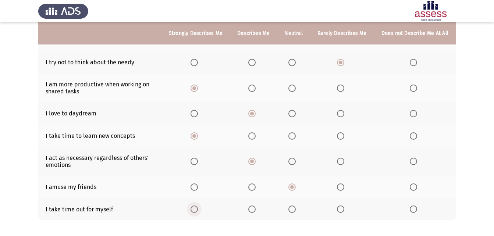
click at [197, 208] on input "Select an option" at bounding box center [194, 209] width 7 height 7
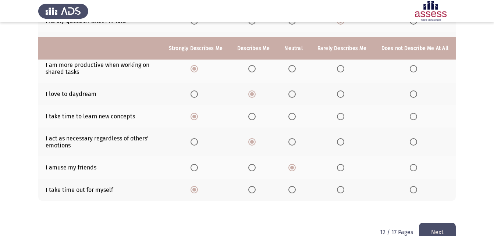
scroll to position [146, 0]
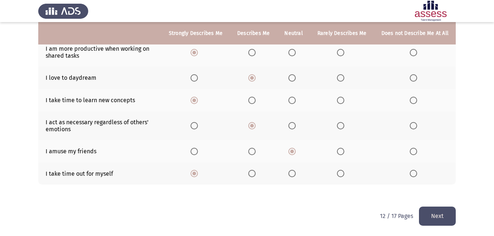
click at [436, 211] on button "Next" at bounding box center [437, 216] width 37 height 19
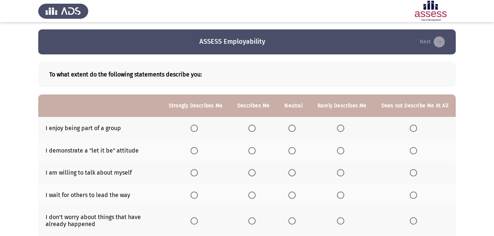
click at [198, 129] on span "Select an option" at bounding box center [194, 128] width 7 height 7
click at [198, 129] on input "Select an option" at bounding box center [194, 128] width 7 height 7
click at [293, 150] on span "Select an option" at bounding box center [292, 150] width 7 height 7
click at [293, 150] on input "Select an option" at bounding box center [292, 150] width 7 height 7
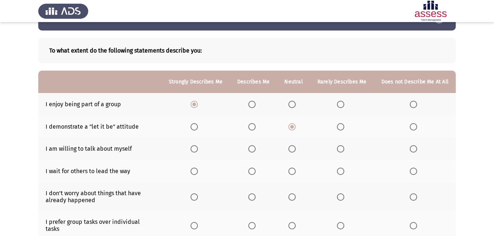
scroll to position [37, 0]
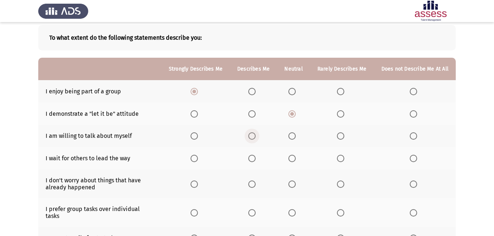
click at [251, 135] on span "Select an option" at bounding box center [252, 136] width 7 height 7
click at [251, 135] on input "Select an option" at bounding box center [252, 136] width 7 height 7
click at [296, 156] on span "Select an option" at bounding box center [292, 158] width 7 height 7
click at [296, 156] on input "Select an option" at bounding box center [292, 158] width 7 height 7
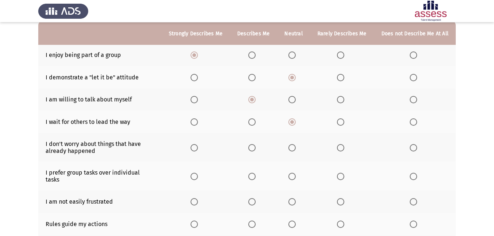
scroll to position [74, 0]
click at [253, 147] on span "Select an option" at bounding box center [252, 147] width 7 height 7
click at [253, 147] on input "Select an option" at bounding box center [252, 147] width 7 height 7
click at [252, 173] on span "Select an option" at bounding box center [252, 176] width 7 height 7
click at [252, 173] on input "Select an option" at bounding box center [252, 176] width 7 height 7
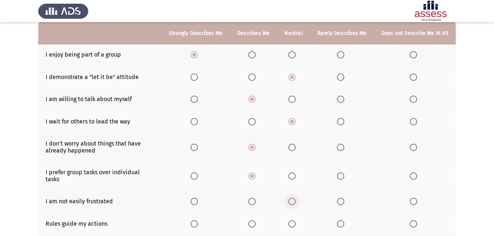
click at [291, 198] on span "Select an option" at bounding box center [292, 201] width 7 height 7
click at [291, 198] on input "Select an option" at bounding box center [292, 201] width 7 height 7
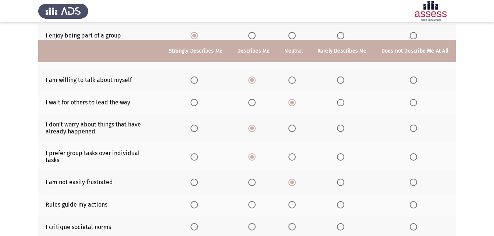
scroll to position [110, 0]
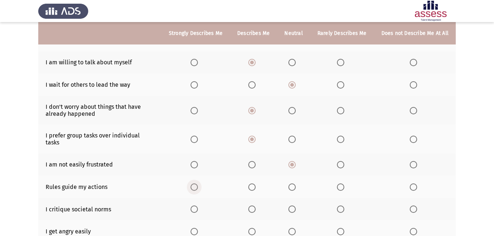
click at [194, 184] on span "Select an option" at bounding box center [194, 187] width 7 height 7
click at [194, 184] on input "Select an option" at bounding box center [194, 187] width 7 height 7
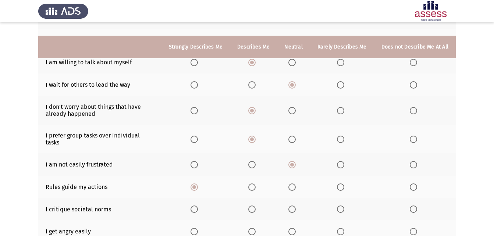
scroll to position [147, 0]
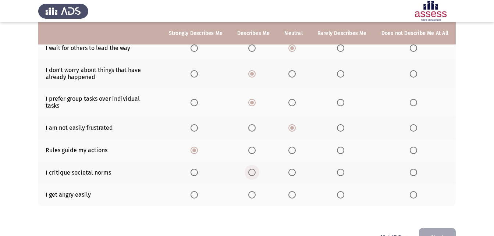
click at [256, 169] on span "Select an option" at bounding box center [252, 172] width 7 height 7
click at [256, 169] on input "Select an option" at bounding box center [252, 172] width 7 height 7
click at [292, 191] on span "Select an option" at bounding box center [292, 194] width 7 height 7
click at [292, 191] on input "Select an option" at bounding box center [292, 194] width 7 height 7
click at [444, 228] on button "Next" at bounding box center [437, 237] width 37 height 19
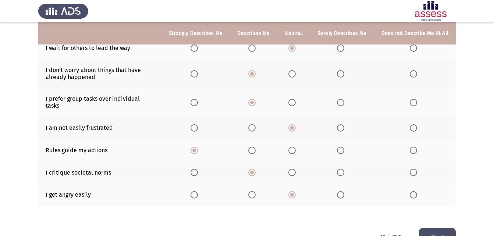
scroll to position [0, 0]
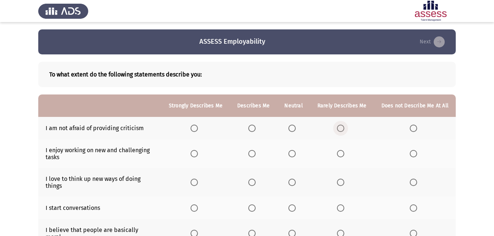
click at [341, 129] on span "Select an option" at bounding box center [341, 129] width 0 height 0
click at [342, 128] on input "Select an option" at bounding box center [340, 128] width 7 height 7
click at [198, 154] on span "Select an option" at bounding box center [194, 153] width 7 height 7
click at [198, 154] on input "Select an option" at bounding box center [194, 153] width 7 height 7
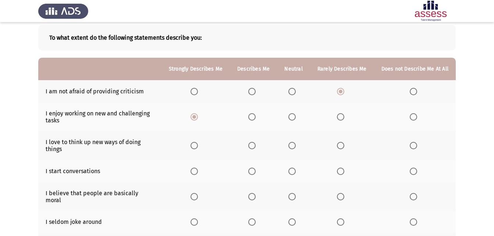
scroll to position [74, 0]
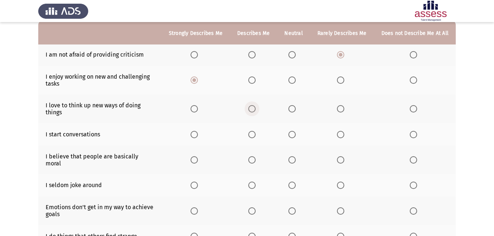
click at [256, 110] on span "Select an option" at bounding box center [252, 108] width 7 height 7
click at [256, 110] on input "Select an option" at bounding box center [252, 108] width 7 height 7
click at [341, 134] on span "Select an option" at bounding box center [340, 134] width 7 height 7
click at [341, 134] on input "Select an option" at bounding box center [340, 134] width 7 height 7
click at [254, 159] on span "Select an option" at bounding box center [252, 159] width 7 height 7
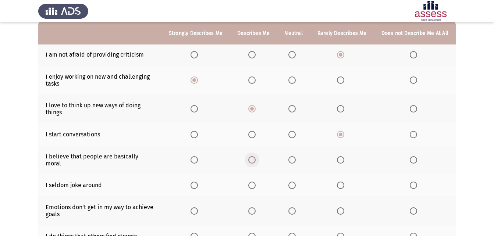
click at [254, 159] on input "Select an option" at bounding box center [252, 159] width 7 height 7
click at [339, 182] on span "Select an option" at bounding box center [340, 185] width 7 height 7
click at [339, 182] on input "Select an option" at bounding box center [340, 185] width 7 height 7
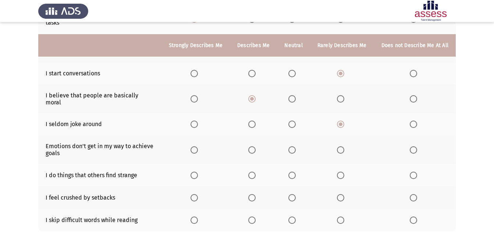
scroll to position [147, 0]
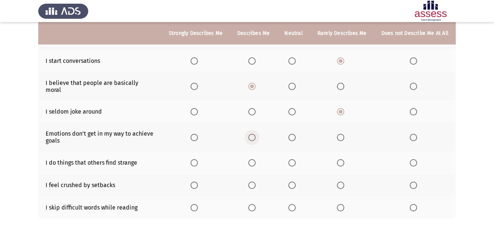
click at [255, 134] on span "Select an option" at bounding box center [252, 137] width 7 height 7
click at [255, 134] on input "Select an option" at bounding box center [252, 137] width 7 height 7
click at [345, 159] on span "Select an option" at bounding box center [340, 162] width 7 height 7
click at [345, 159] on input "Select an option" at bounding box center [340, 162] width 7 height 7
click at [296, 182] on span "Select an option" at bounding box center [292, 185] width 7 height 7
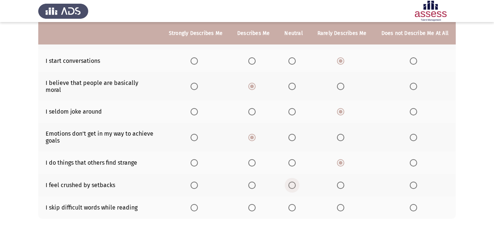
click at [296, 182] on input "Select an option" at bounding box center [292, 185] width 7 height 7
click at [291, 204] on span "Select an option" at bounding box center [292, 207] width 7 height 7
click at [291, 204] on input "Select an option" at bounding box center [292, 207] width 7 height 7
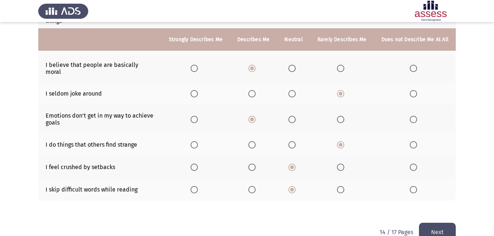
scroll to position [175, 0]
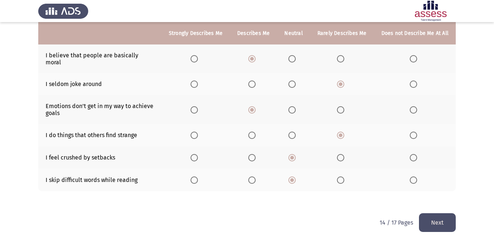
click at [435, 216] on button "Next" at bounding box center [437, 223] width 37 height 19
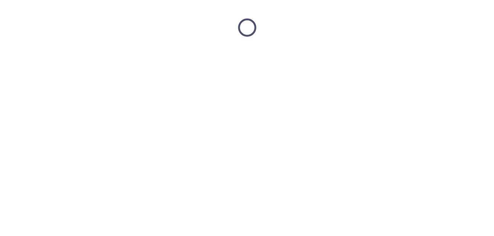
scroll to position [0, 0]
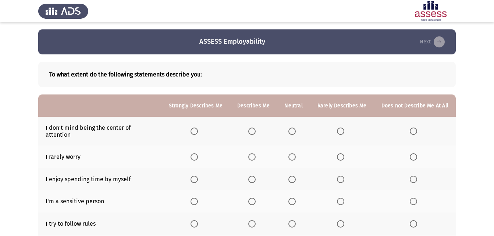
click at [345, 129] on span "Select an option" at bounding box center [340, 131] width 7 height 7
click at [345, 129] on input "Select an option" at bounding box center [340, 131] width 7 height 7
click at [341, 157] on span "Select an option" at bounding box center [341, 157] width 0 height 0
click at [342, 154] on input "Select an option" at bounding box center [340, 157] width 7 height 7
click at [198, 176] on span "Select an option" at bounding box center [194, 179] width 7 height 7
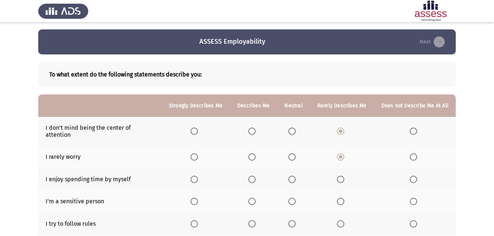
click at [198, 176] on input "Select an option" at bounding box center [194, 179] width 7 height 7
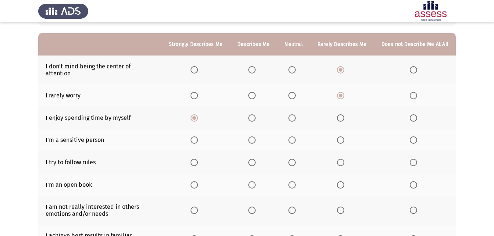
scroll to position [74, 0]
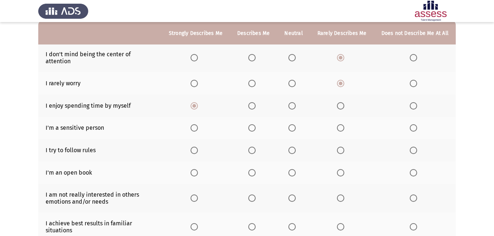
click at [252, 124] on span "Select an option" at bounding box center [252, 127] width 7 height 7
click at [252, 124] on input "Select an option" at bounding box center [252, 127] width 7 height 7
click at [197, 147] on span "Select an option" at bounding box center [194, 150] width 7 height 7
click at [197, 147] on input "Select an option" at bounding box center [194, 150] width 7 height 7
click at [293, 169] on span "Select an option" at bounding box center [292, 172] width 7 height 7
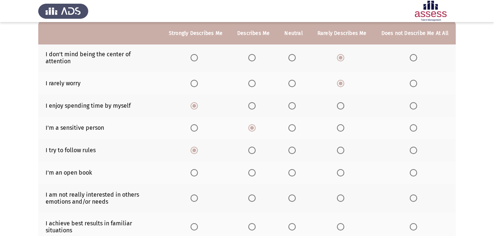
click at [293, 169] on input "Select an option" at bounding box center [292, 172] width 7 height 7
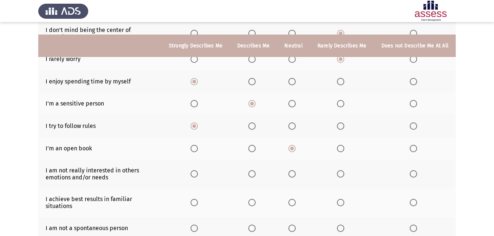
scroll to position [110, 0]
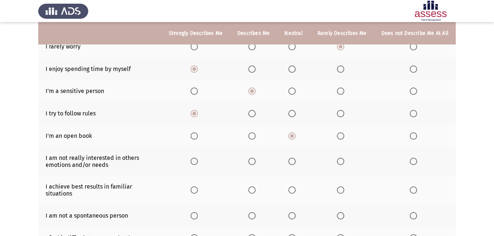
click at [415, 158] on span "Select an option" at bounding box center [413, 161] width 7 height 7
click at [415, 158] on input "Select an option" at bounding box center [413, 161] width 7 height 7
click at [198, 187] on span "Select an option" at bounding box center [194, 190] width 7 height 7
click at [198, 187] on input "Select an option" at bounding box center [194, 190] width 7 height 7
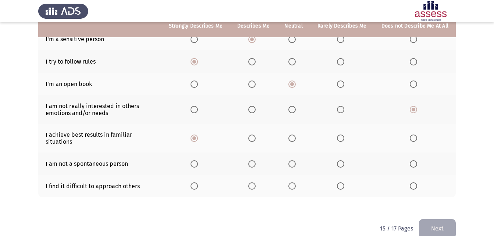
scroll to position [169, 0]
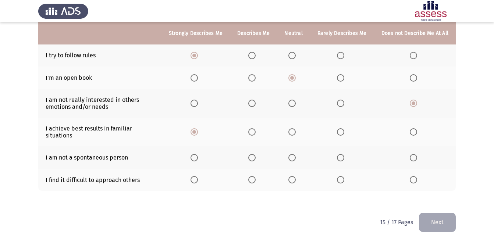
click at [342, 154] on span "Select an option" at bounding box center [340, 157] width 7 height 7
click at [342, 154] on input "Select an option" at bounding box center [340, 157] width 7 height 7
click at [254, 176] on span "Select an option" at bounding box center [252, 179] width 7 height 7
click at [254, 176] on input "Select an option" at bounding box center [252, 179] width 7 height 7
click at [446, 214] on button "Next" at bounding box center [437, 222] width 37 height 19
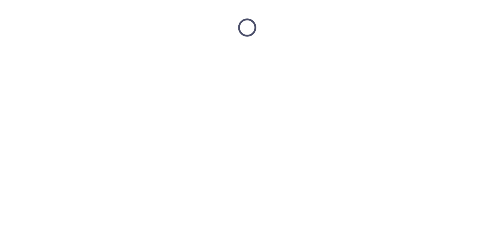
scroll to position [0, 0]
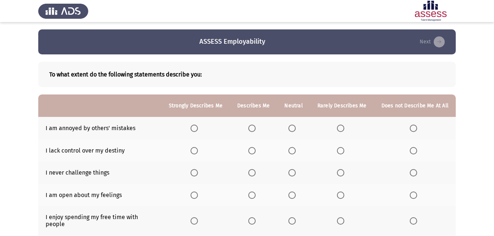
click at [295, 129] on span "Select an option" at bounding box center [292, 128] width 7 height 7
click at [295, 129] on input "Select an option" at bounding box center [292, 128] width 7 height 7
click at [414, 151] on span "Select an option" at bounding box center [414, 151] width 0 height 0
click at [414, 151] on input "Select an option" at bounding box center [413, 150] width 7 height 7
click at [415, 174] on span "Select an option" at bounding box center [413, 172] width 7 height 7
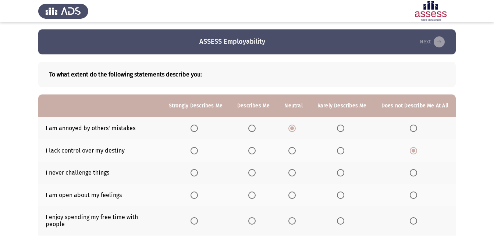
click at [415, 174] on input "Select an option" at bounding box center [413, 172] width 7 height 7
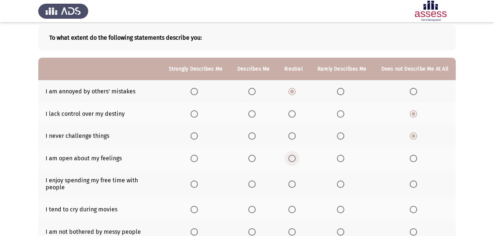
click at [296, 159] on span "Select an option" at bounding box center [292, 158] width 7 height 7
click at [296, 159] on input "Select an option" at bounding box center [292, 158] width 7 height 7
click at [251, 181] on span "Select an option" at bounding box center [252, 184] width 7 height 7
click at [251, 181] on input "Select an option" at bounding box center [252, 184] width 7 height 7
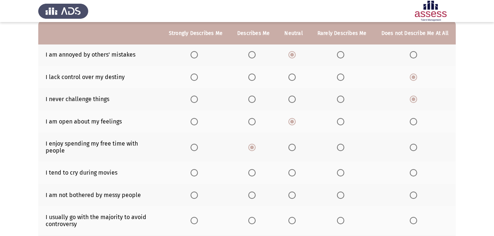
click at [194, 169] on span "Select an option" at bounding box center [194, 172] width 7 height 7
click at [194, 169] on input "Select an option" at bounding box center [194, 172] width 7 height 7
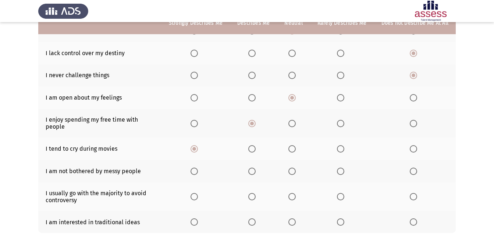
scroll to position [110, 0]
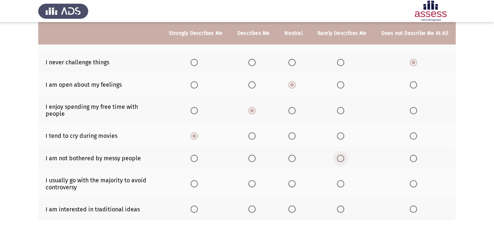
click at [344, 155] on span "Select an option" at bounding box center [340, 158] width 7 height 7
click at [344, 155] on input "Select an option" at bounding box center [340, 158] width 7 height 7
click at [295, 180] on span "Select an option" at bounding box center [292, 183] width 7 height 7
click at [295, 180] on input "Select an option" at bounding box center [292, 183] width 7 height 7
click at [343, 206] on span "Select an option" at bounding box center [340, 209] width 7 height 7
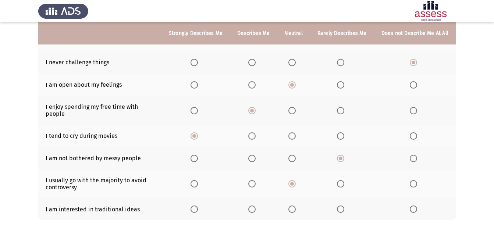
click at [343, 206] on input "Select an option" at bounding box center [340, 209] width 7 height 7
click at [293, 206] on span "Select an option" at bounding box center [292, 209] width 7 height 7
click at [293, 206] on input "Select an option" at bounding box center [292, 209] width 7 height 7
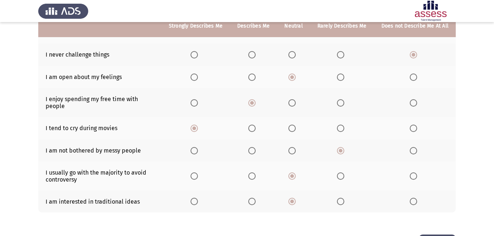
scroll to position [140, 0]
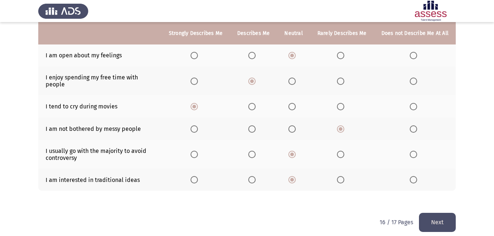
click at [426, 215] on button "Next" at bounding box center [437, 222] width 37 height 19
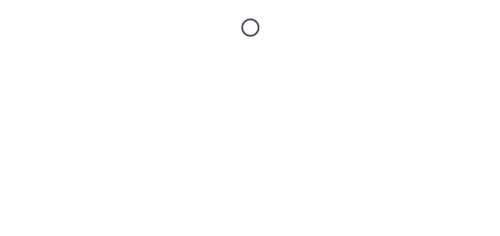
scroll to position [0, 0]
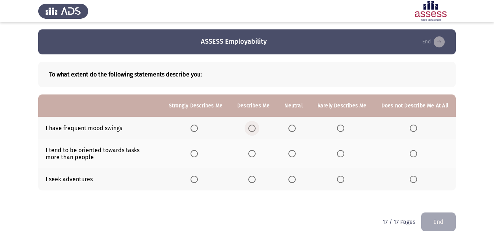
click at [256, 128] on span "Select an option" at bounding box center [252, 128] width 7 height 7
click at [256, 128] on input "Select an option" at bounding box center [252, 128] width 7 height 7
click at [197, 153] on span "Select an option" at bounding box center [194, 153] width 7 height 7
click at [197, 153] on input "Select an option" at bounding box center [194, 153] width 7 height 7
click at [256, 179] on span "Select an option" at bounding box center [252, 179] width 7 height 7
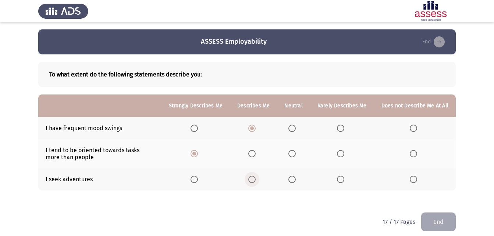
click at [256, 179] on input "Select an option" at bounding box center [252, 179] width 7 height 7
click at [439, 224] on button "End" at bounding box center [439, 222] width 35 height 19
